Goal: Information Seeking & Learning: Learn about a topic

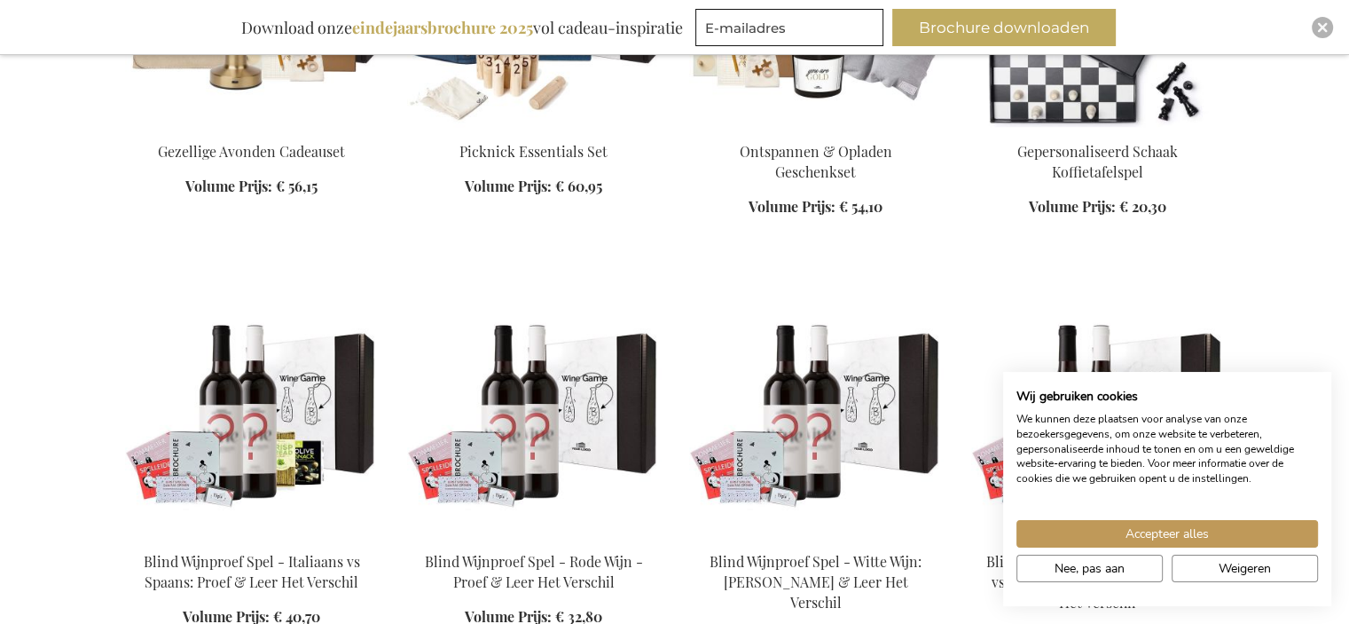
scroll to position [1331, 0]
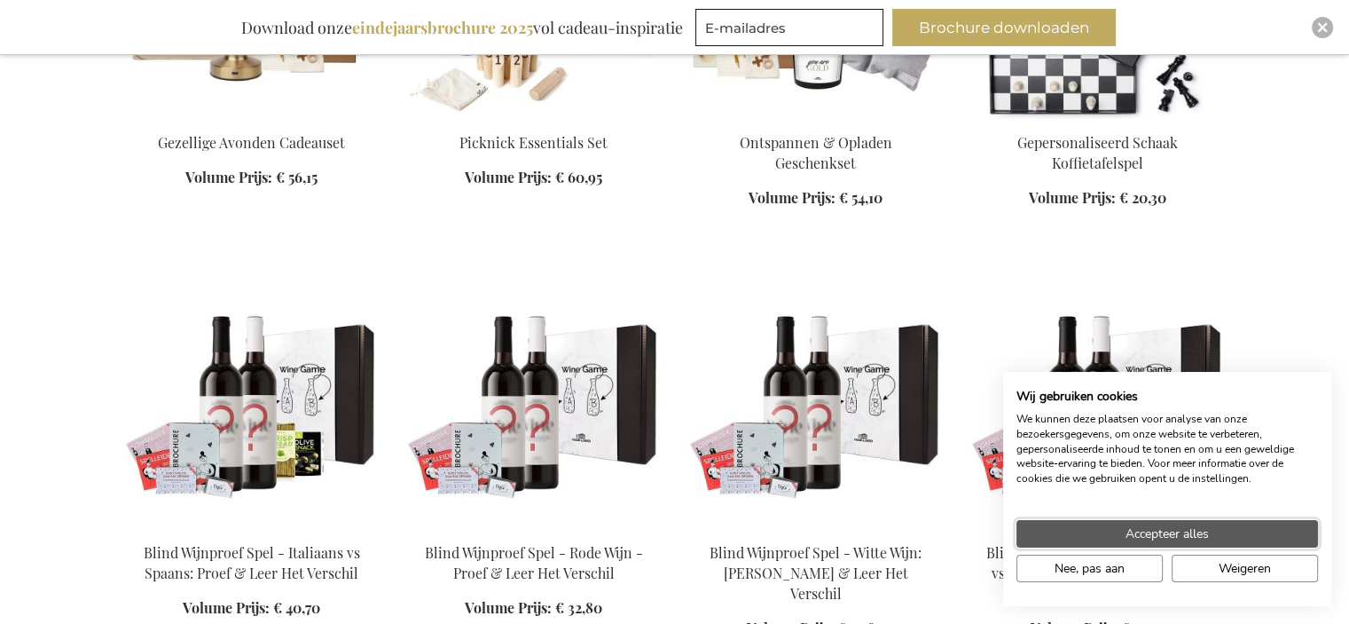
click at [1256, 531] on button "Accepteer alles" at bounding box center [1168, 534] width 302 height 28
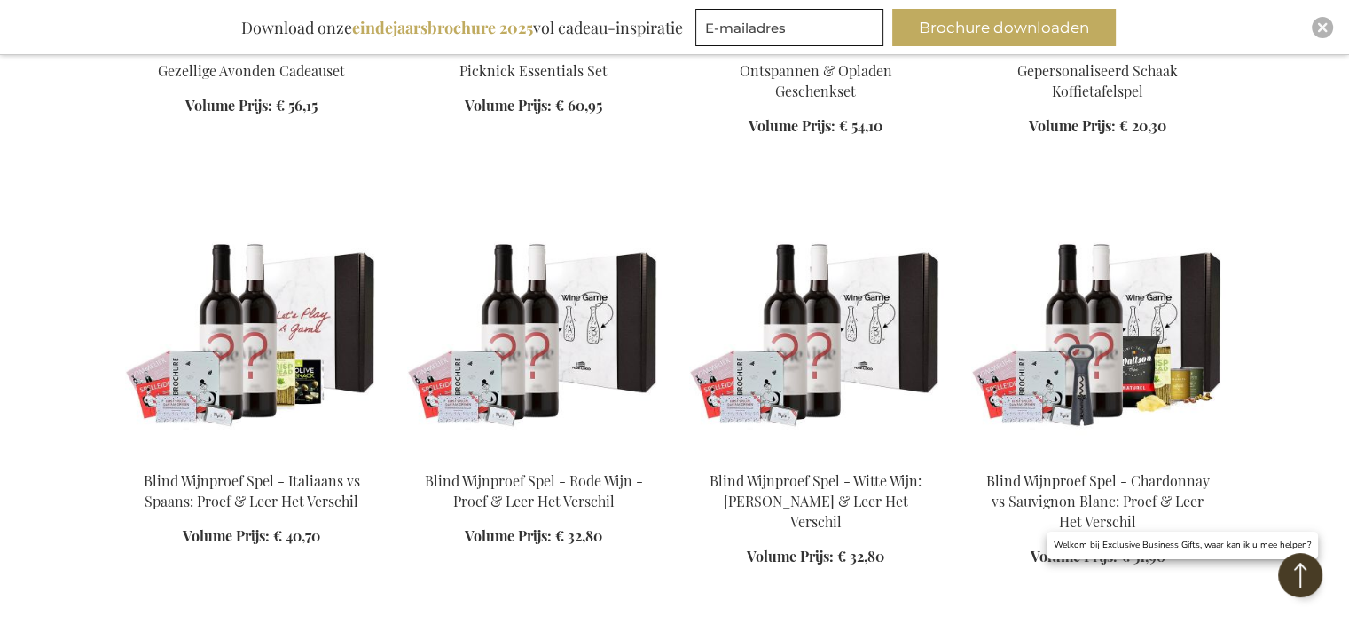
scroll to position [1863, 0]
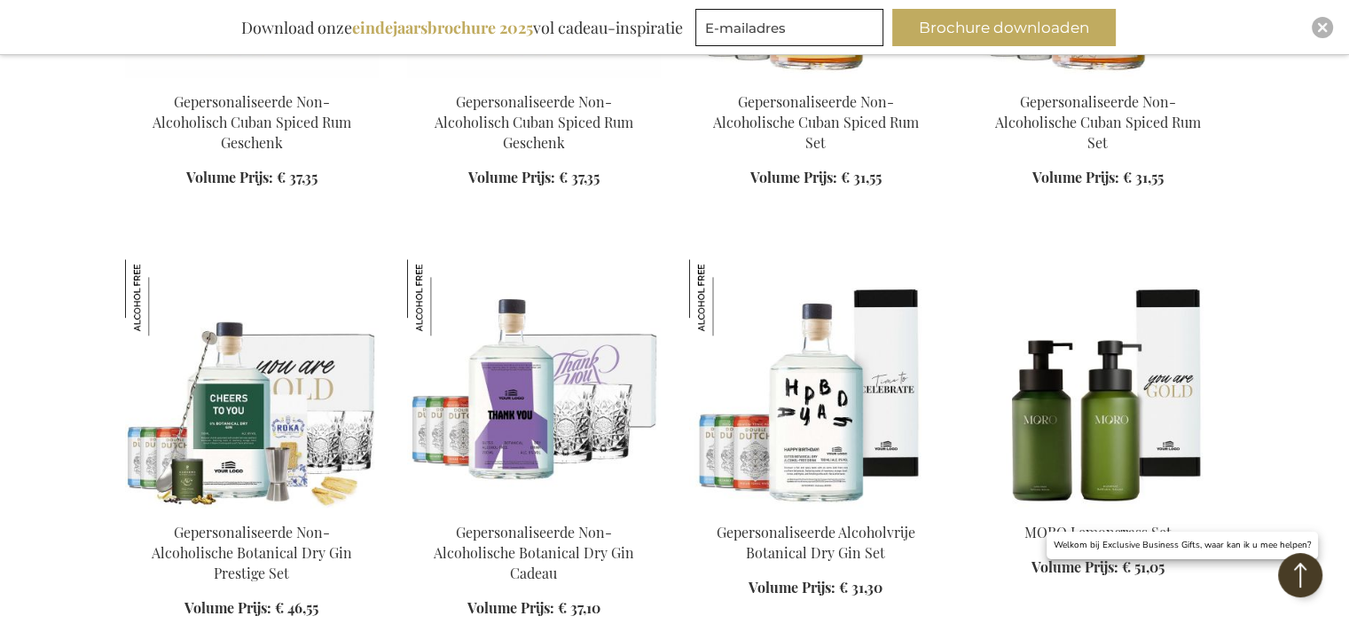
scroll to position [1952, 0]
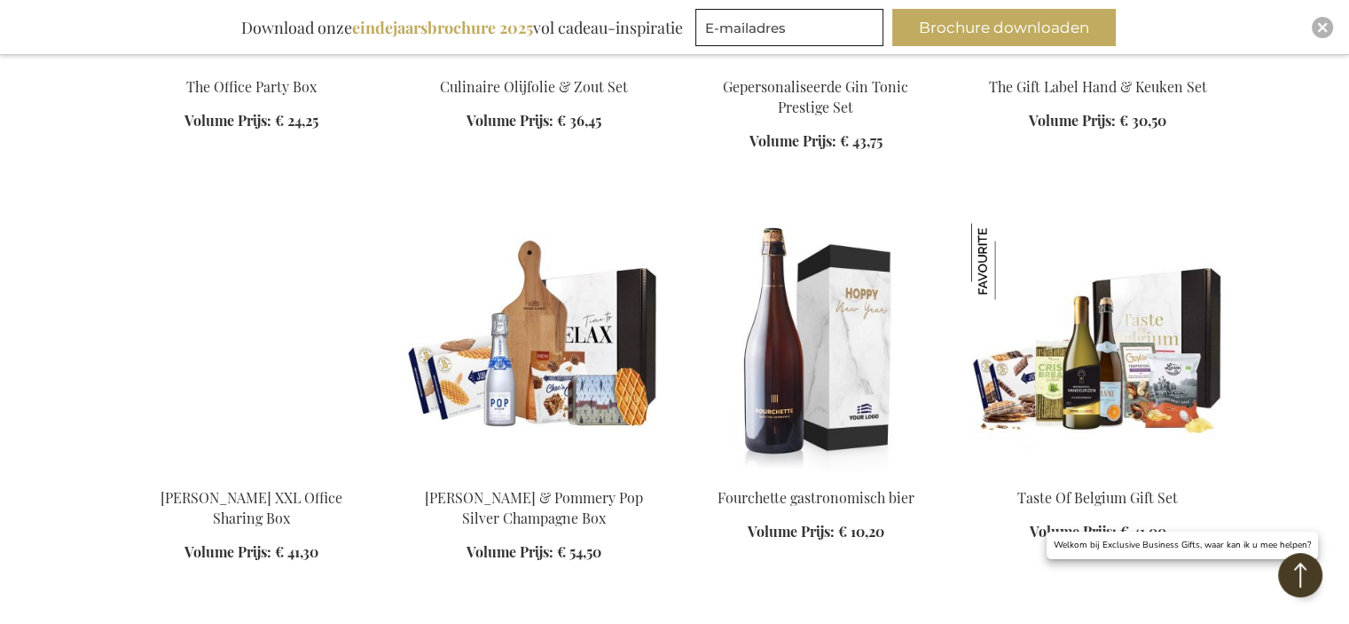
scroll to position [3194, 0]
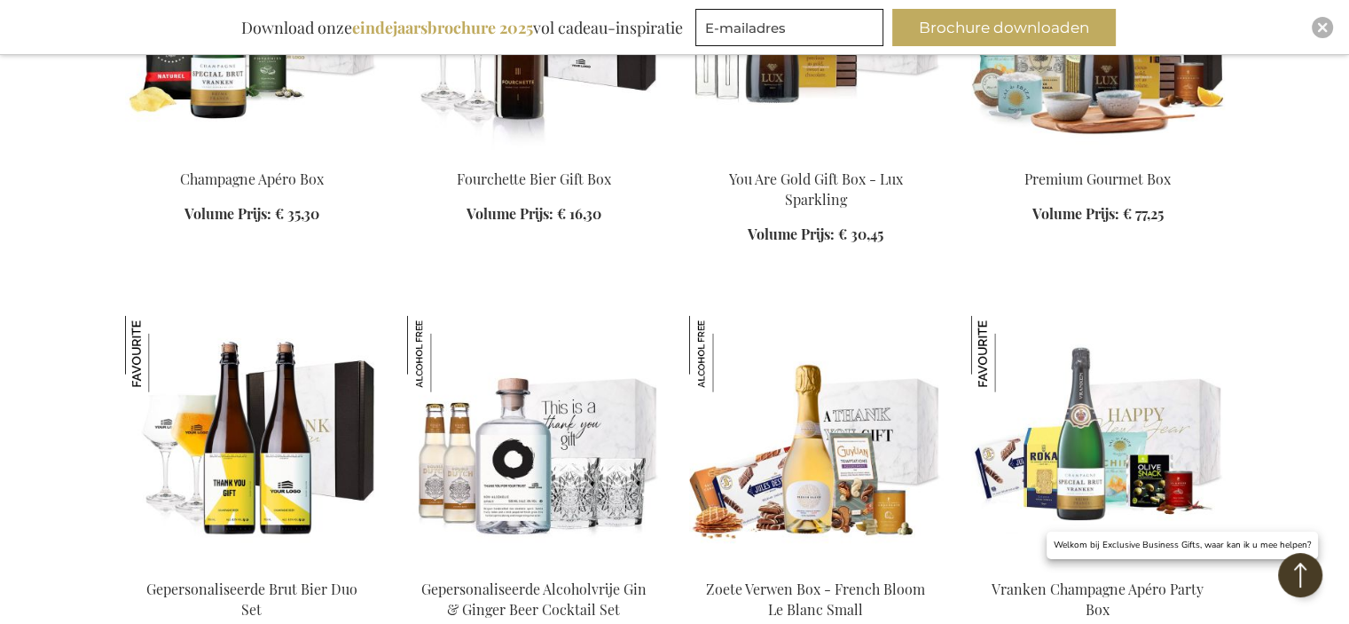
scroll to position [4347, 0]
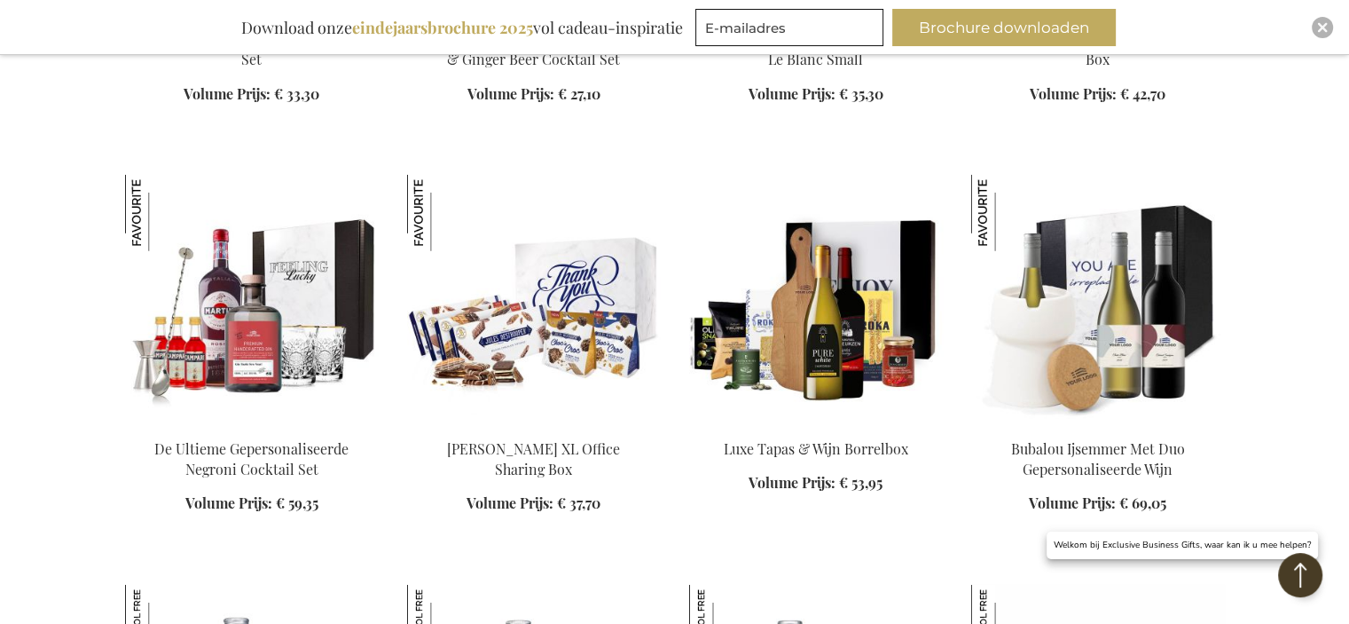
scroll to position [4879, 0]
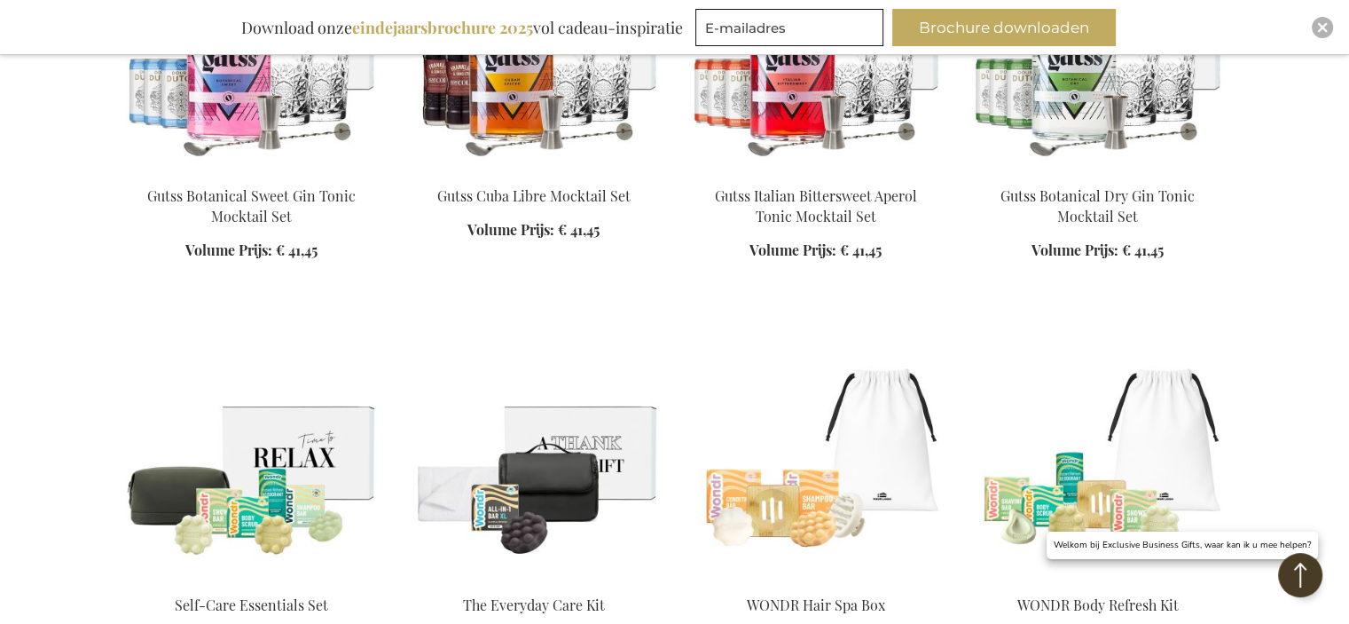
scroll to position [9049, 0]
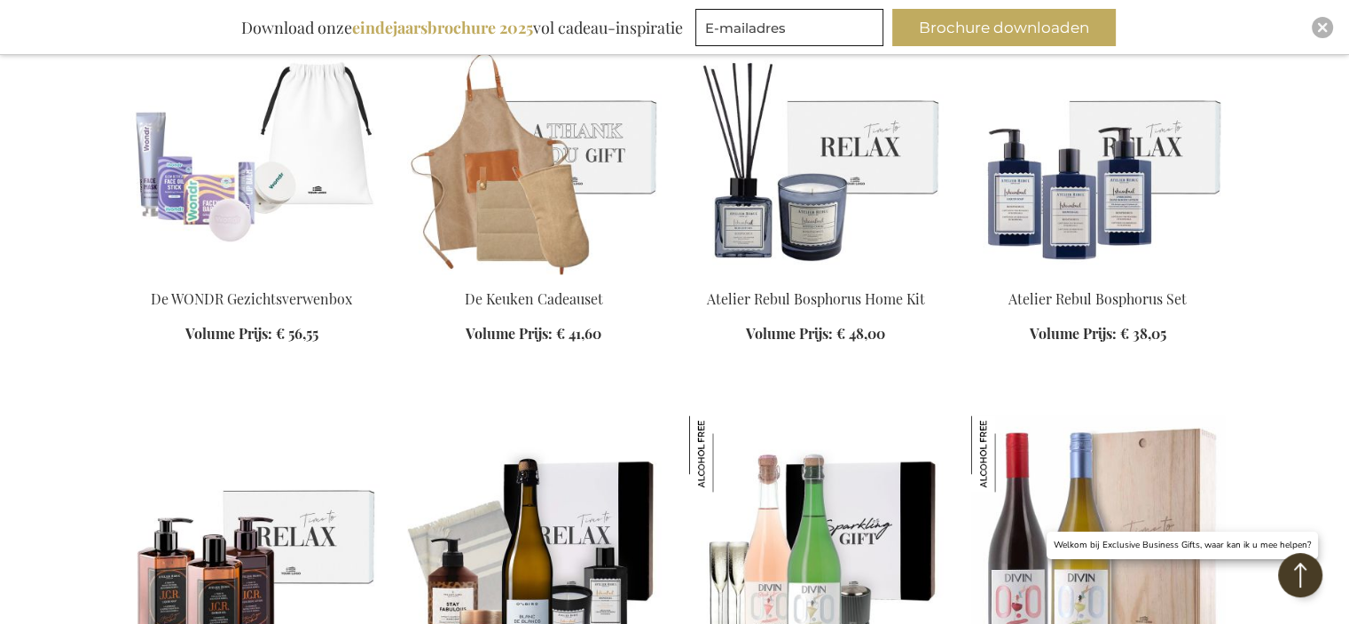
scroll to position [9758, 0]
